Goal: Task Accomplishment & Management: Use online tool/utility

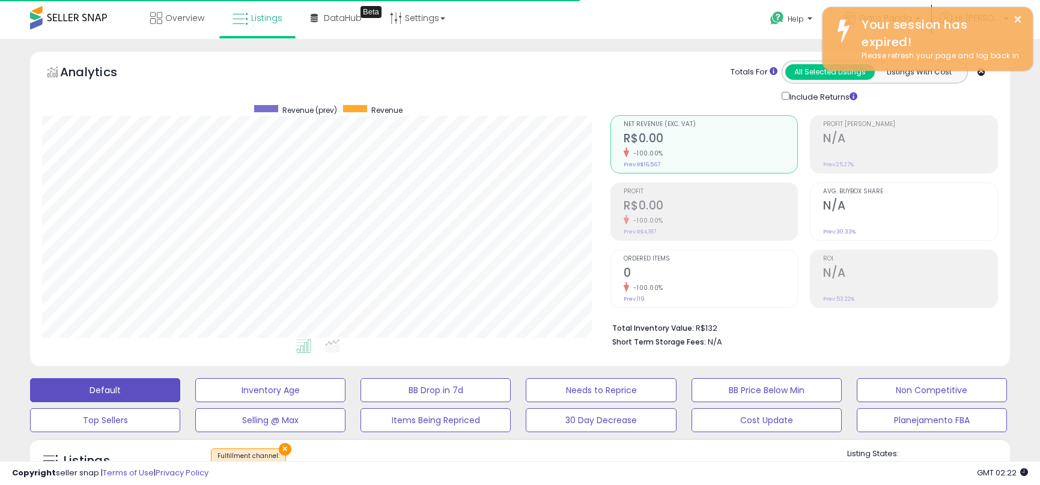
select select "**"
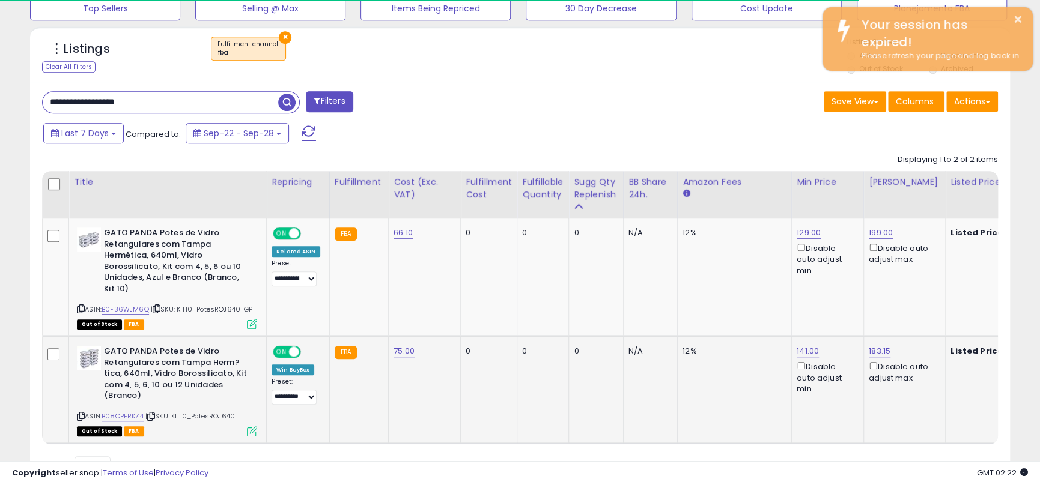
scroll to position [471, 0]
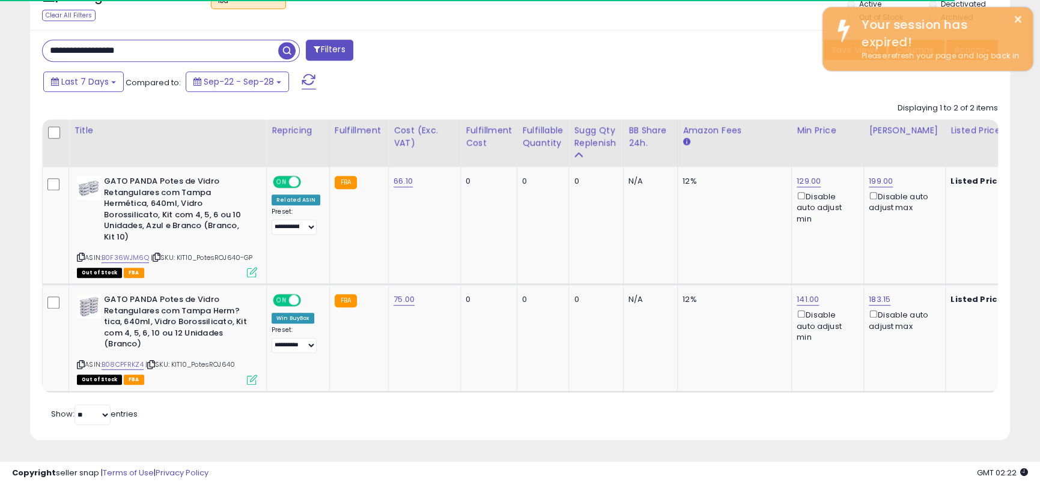
drag, startPoint x: 183, startPoint y: 47, endPoint x: 47, endPoint y: 55, distance: 135.3
click at [47, 55] on div "**********" at bounding box center [276, 52] width 487 height 24
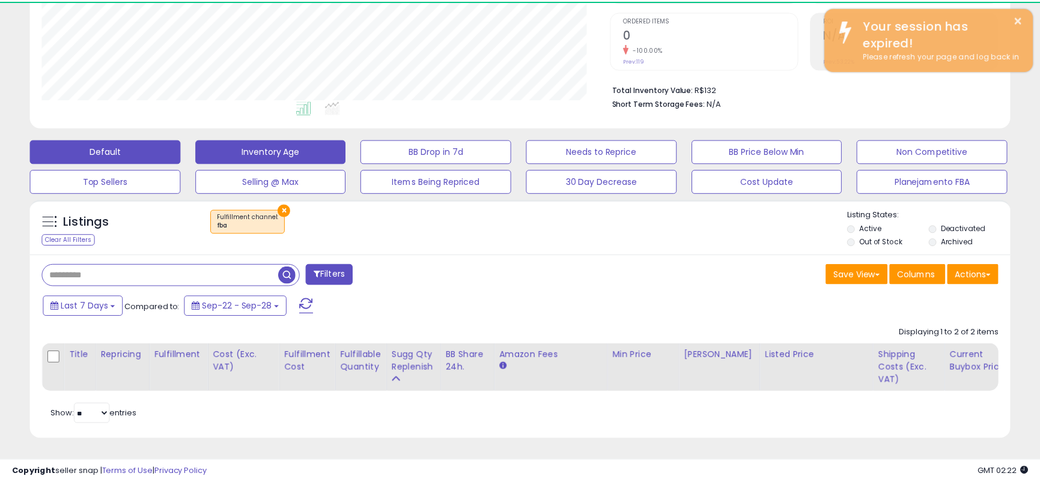
scroll to position [600447, 600125]
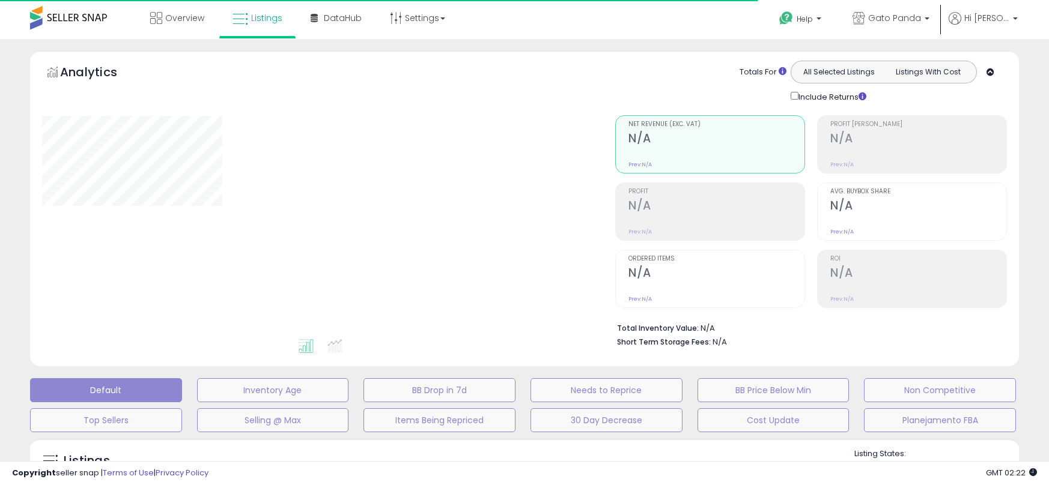
type input "**********"
select select "**"
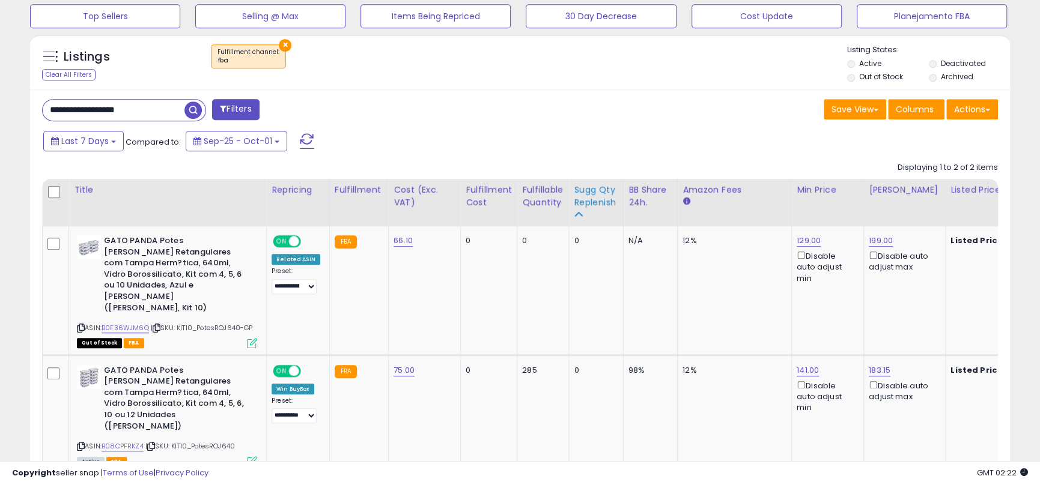
scroll to position [420, 0]
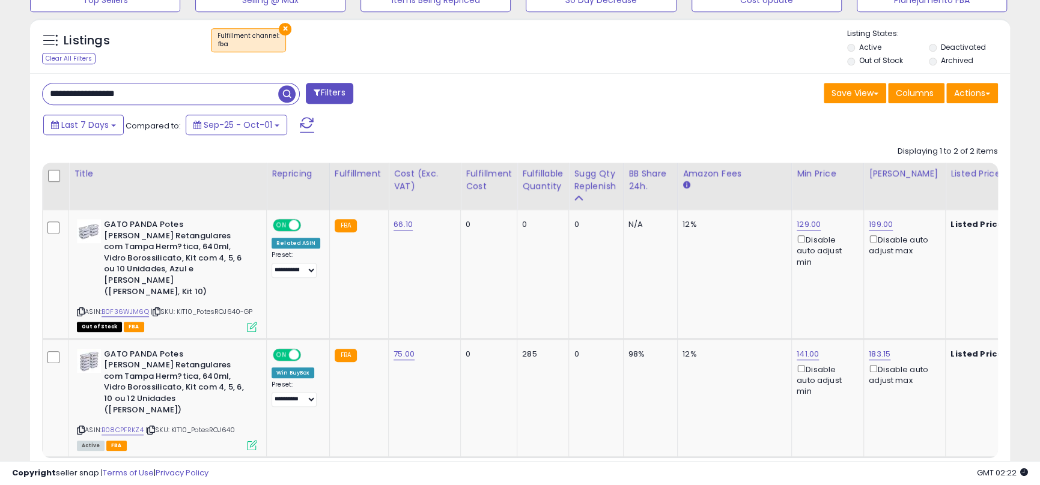
drag, startPoint x: 162, startPoint y: 93, endPoint x: -20, endPoint y: 91, distance: 182.6
type input "*"
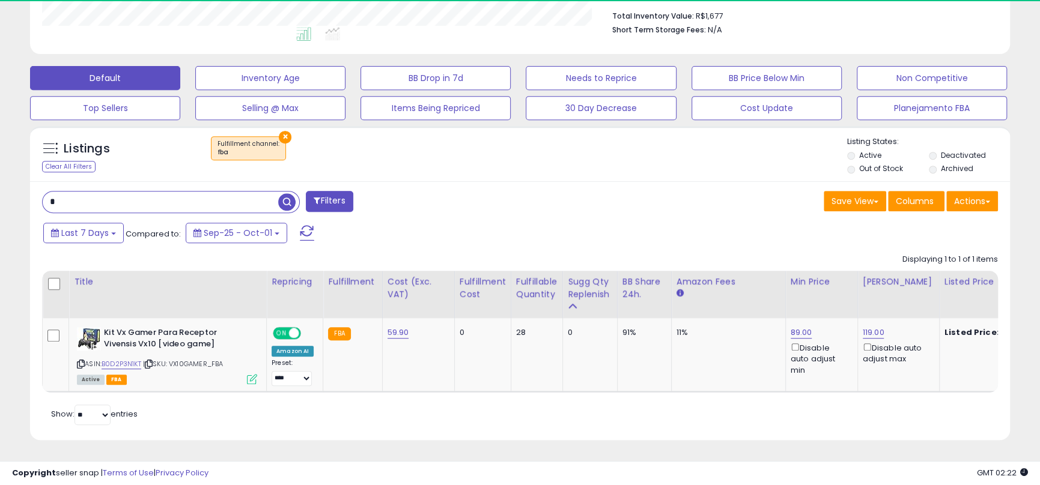
scroll to position [320, 0]
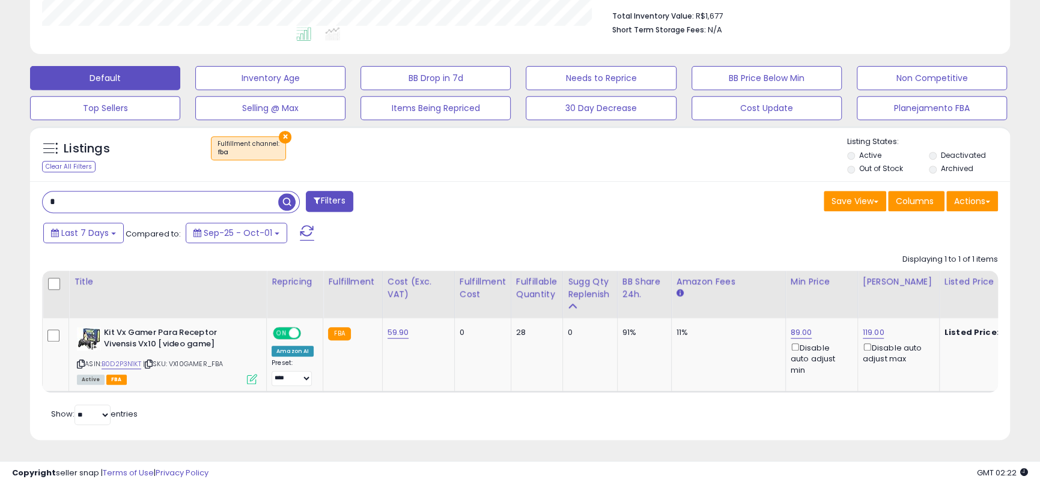
click at [102, 192] on input "*" at bounding box center [160, 202] width 235 height 21
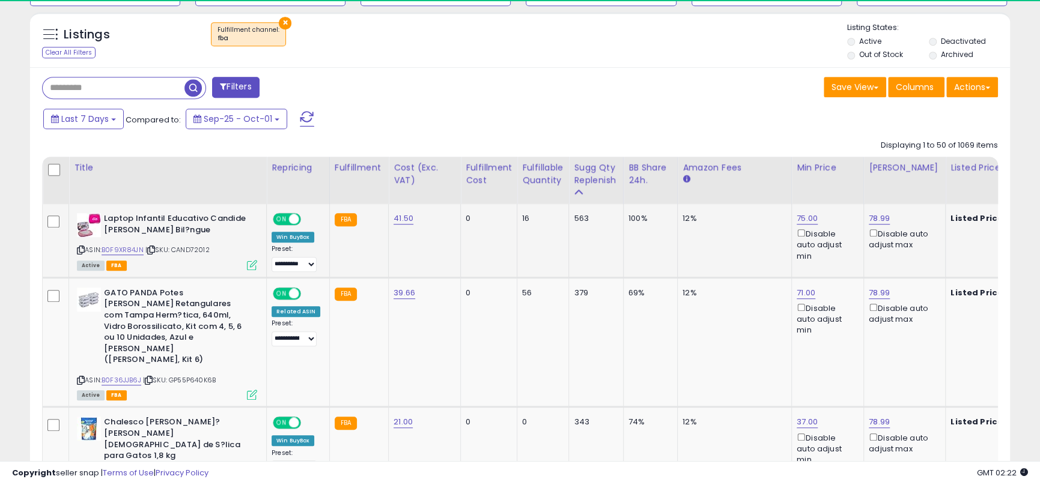
scroll to position [246, 568]
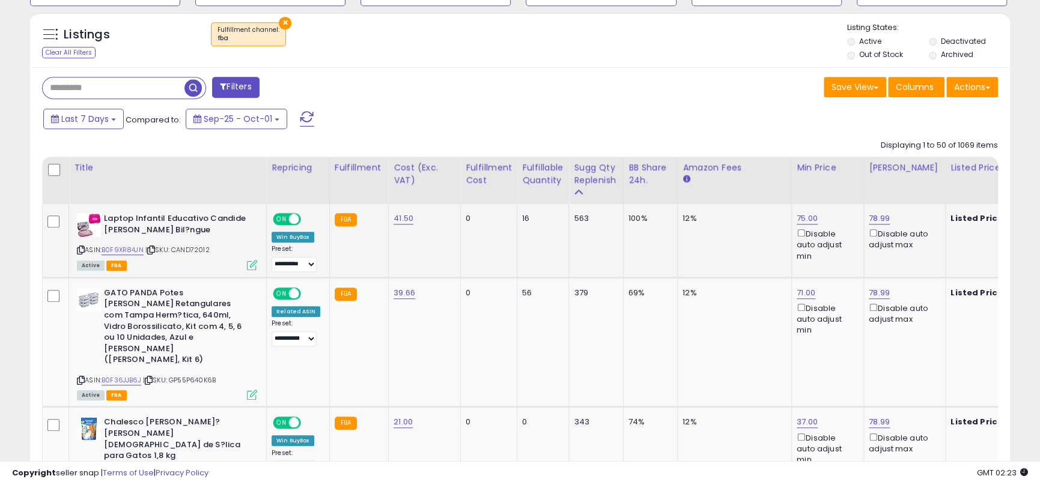
click at [155, 249] on icon at bounding box center [151, 250] width 8 height 7
click at [566, 117] on div "Last 7 Days Compared to: Sep-25 - Oct-01" at bounding box center [398, 120] width 717 height 27
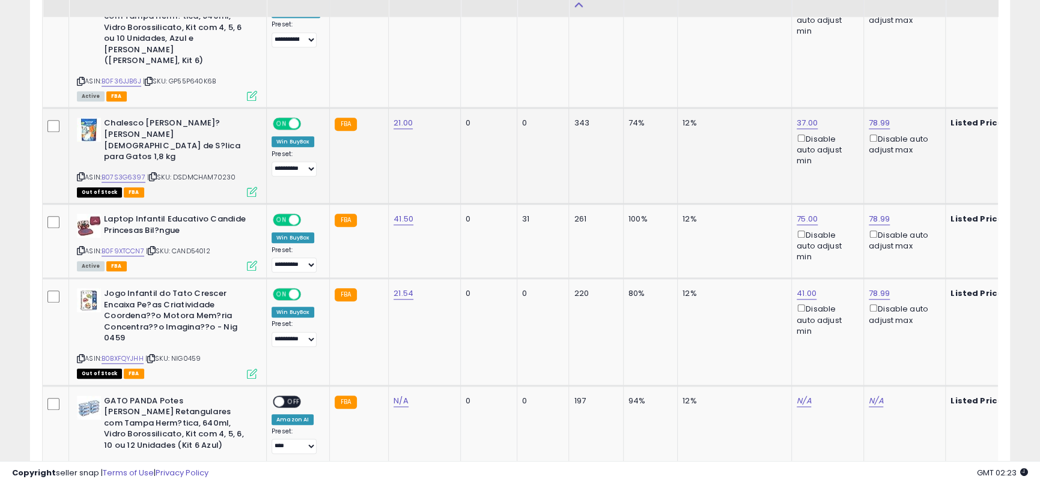
scroll to position [727, 0]
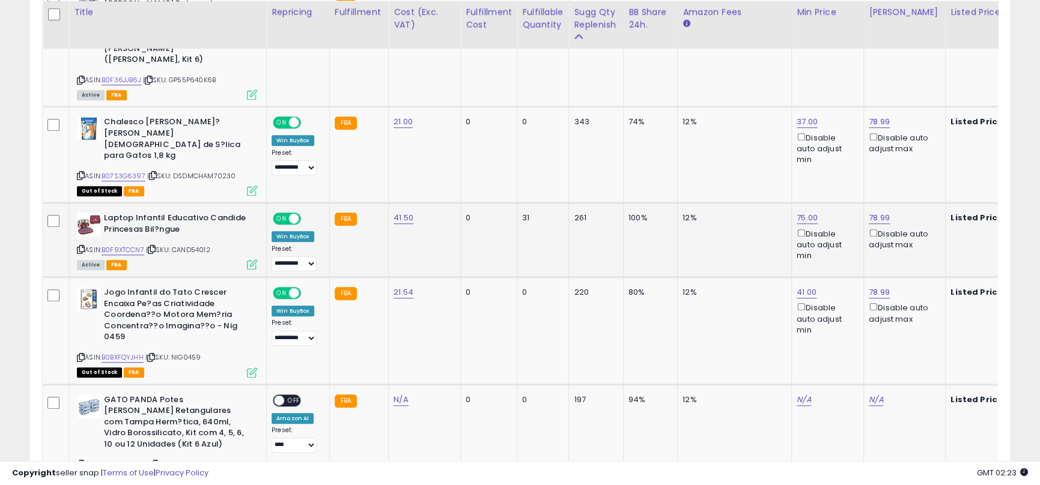
click at [156, 246] on icon at bounding box center [152, 249] width 8 height 7
click at [637, 212] on td "100%" at bounding box center [650, 240] width 54 height 74
click at [439, 217] on td "41.50" at bounding box center [425, 240] width 72 height 74
click at [154, 354] on icon at bounding box center [151, 357] width 8 height 7
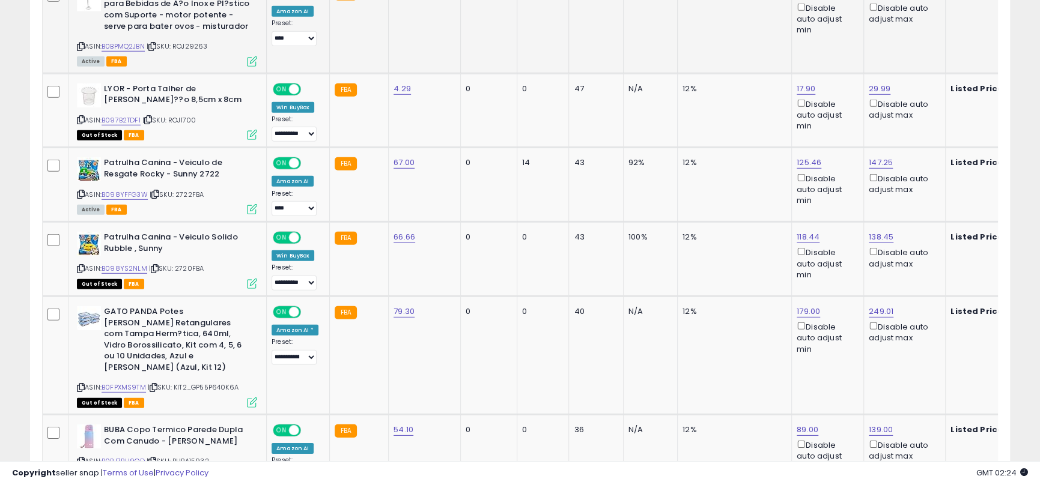
scroll to position [2229, 0]
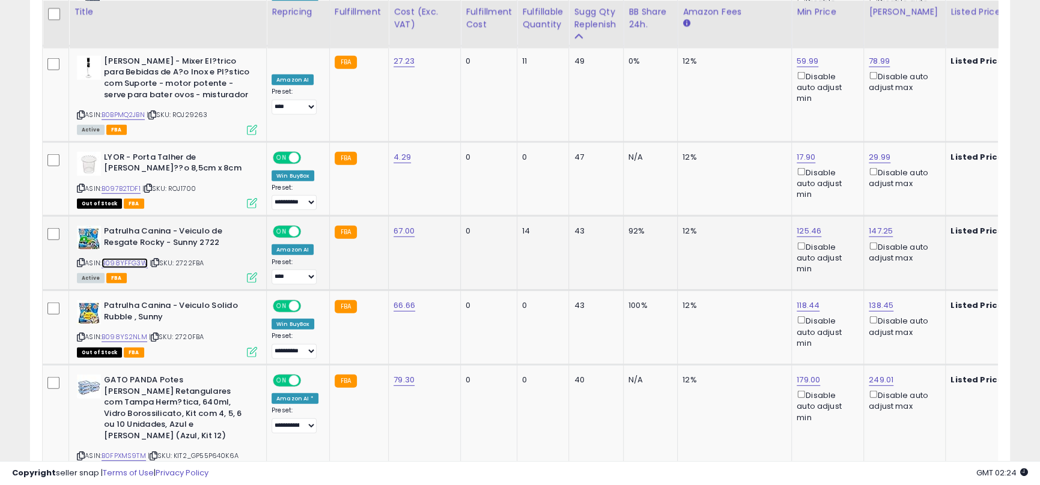
click at [142, 258] on link "B098YFFG3W" at bounding box center [125, 263] width 46 height 10
